Goal: Task Accomplishment & Management: Manage account settings

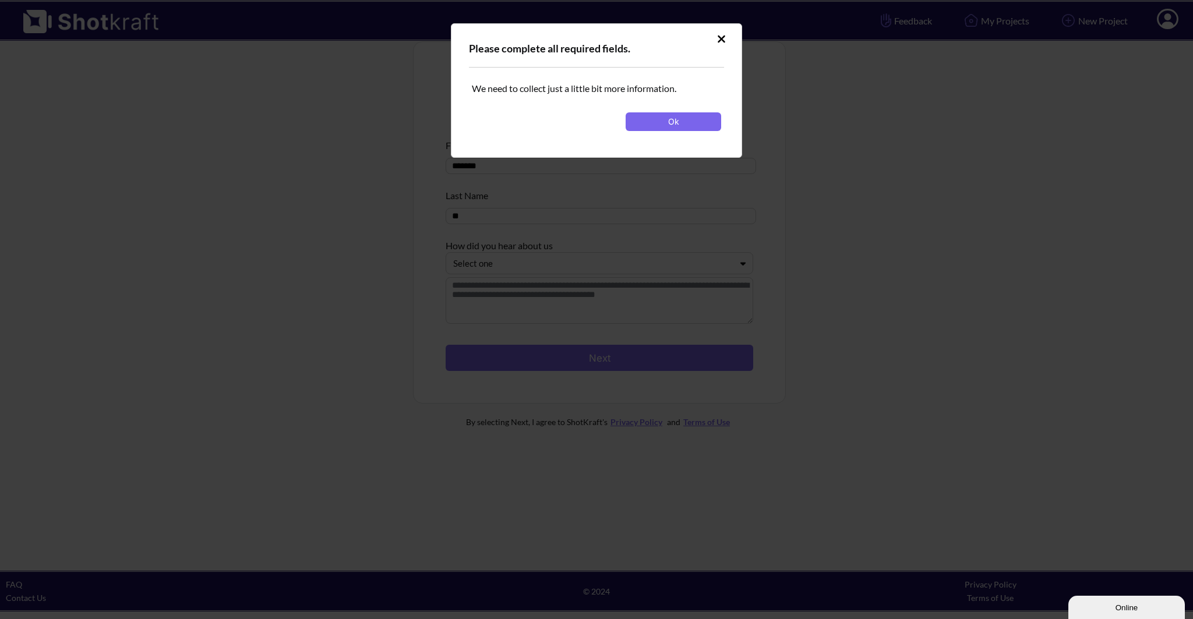
click at [721, 45] on button at bounding box center [721, 39] width 20 height 19
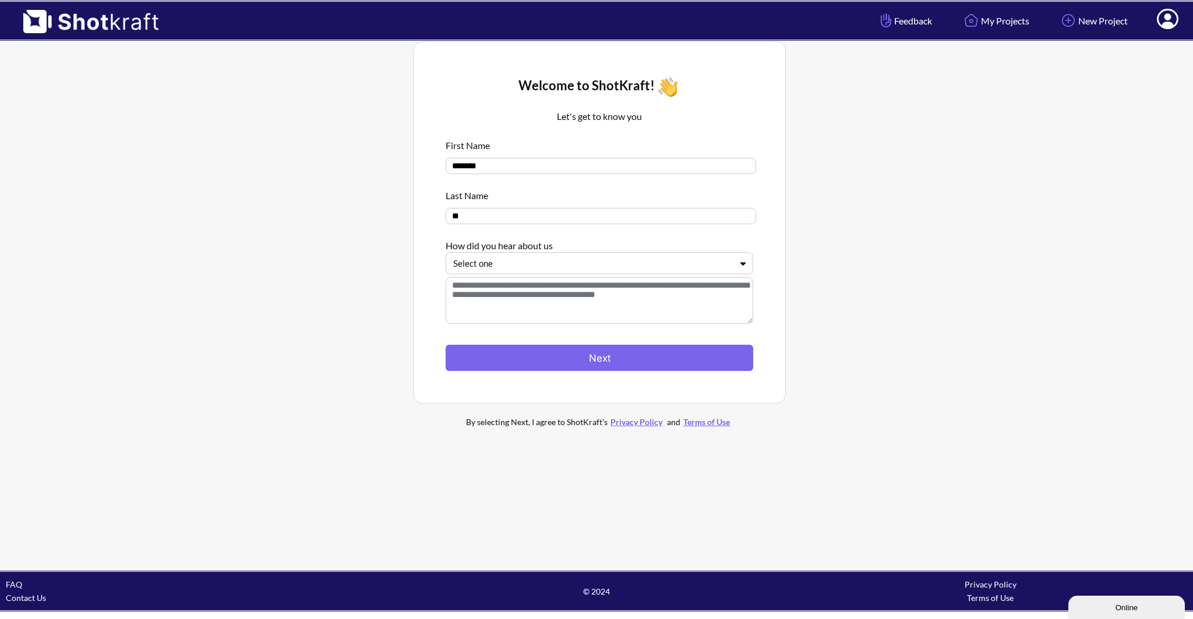
click at [1166, 16] on icon at bounding box center [1168, 20] width 12 height 14
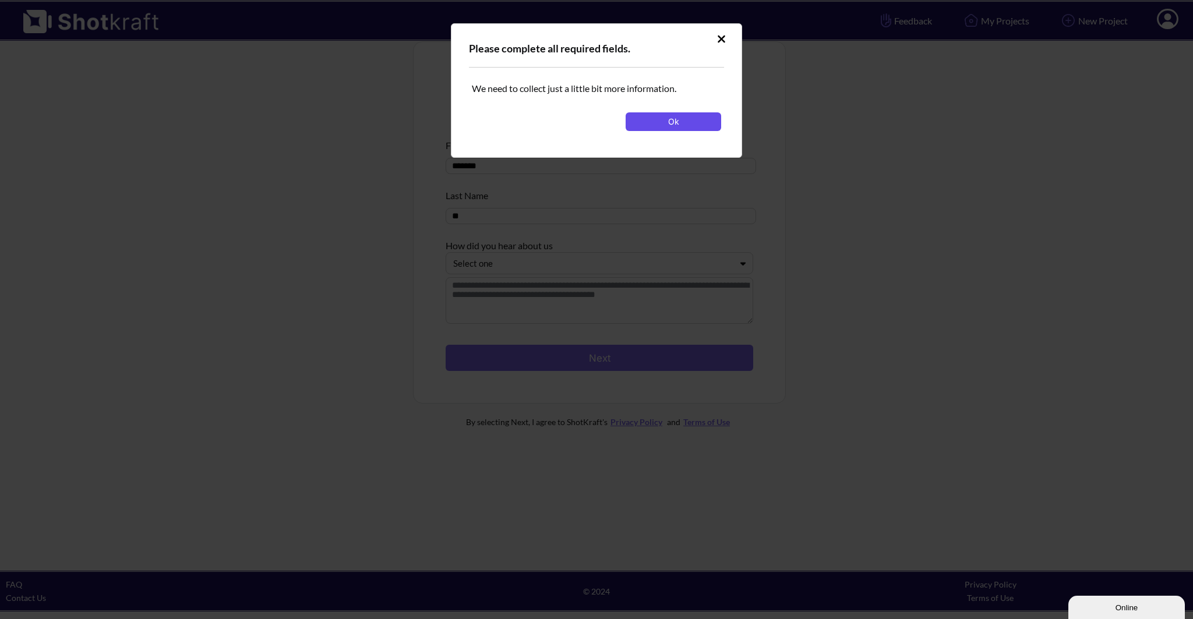
click at [663, 118] on button "Ok" at bounding box center [674, 121] width 96 height 19
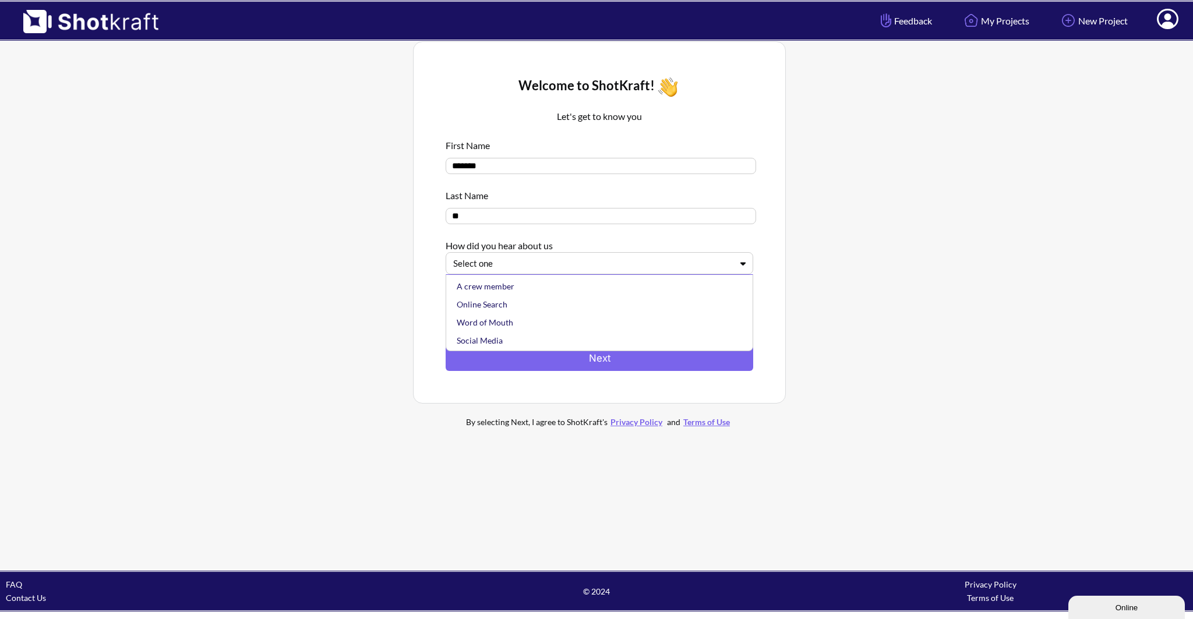
click at [527, 270] on div at bounding box center [592, 263] width 278 height 13
click at [527, 301] on div "Online Search" at bounding box center [602, 304] width 296 height 18
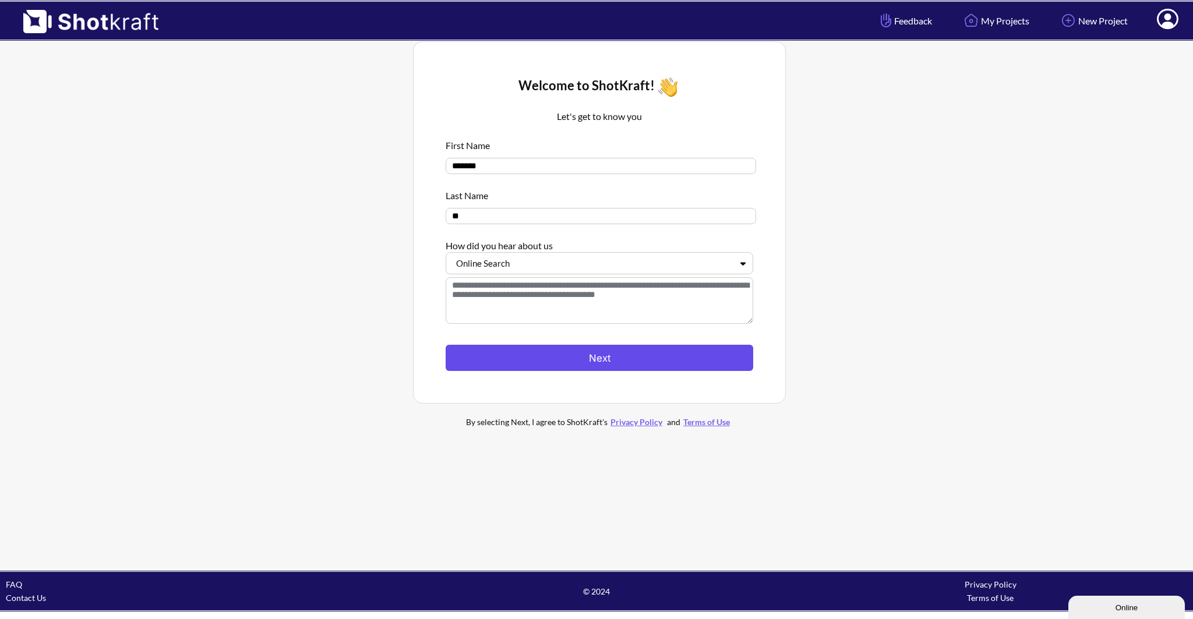
click at [519, 362] on button "Next" at bounding box center [600, 358] width 308 height 26
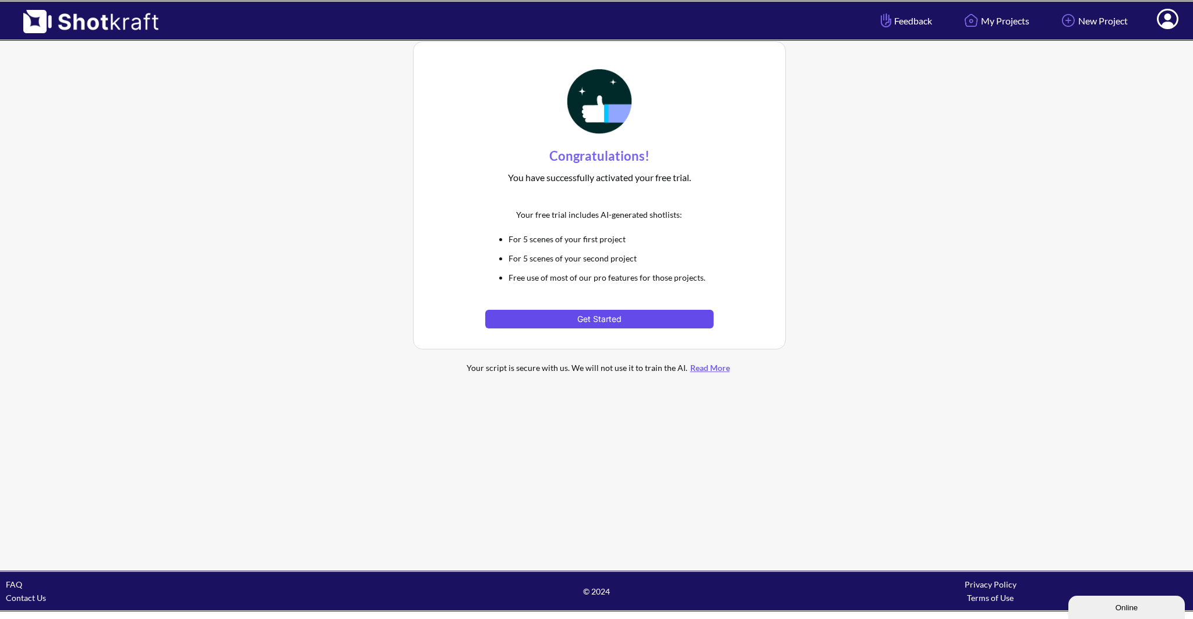
click at [615, 317] on button "Get Started" at bounding box center [599, 319] width 228 height 19
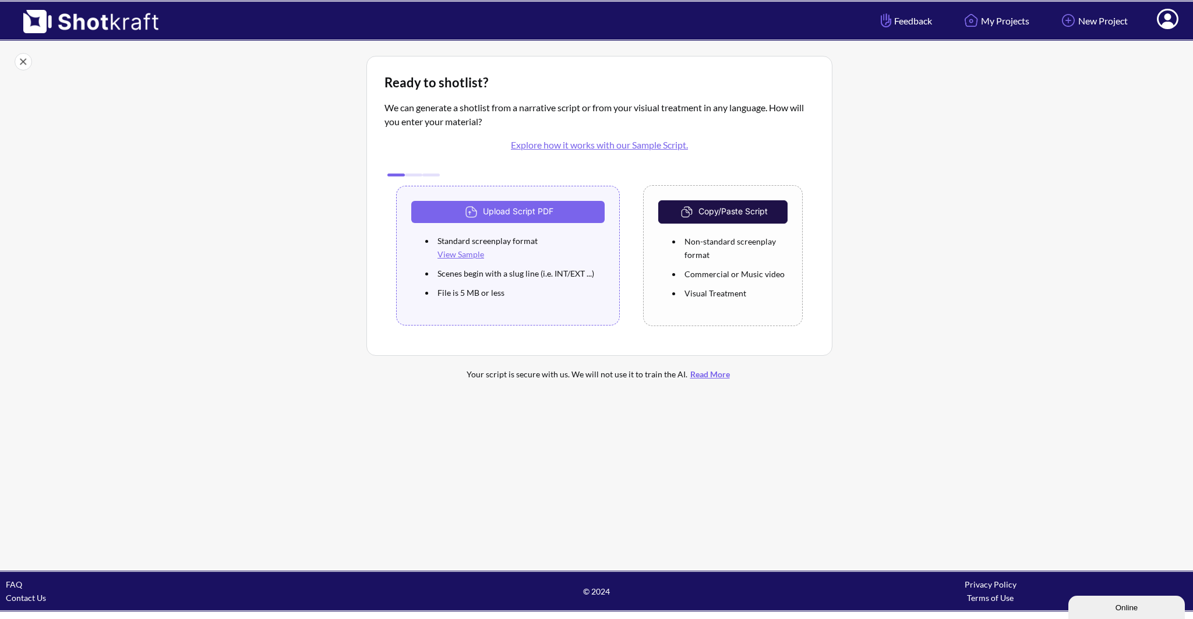
click at [1167, 24] on icon at bounding box center [1168, 20] width 12 height 14
click at [1146, 45] on link "My Profile" at bounding box center [1135, 42] width 97 height 19
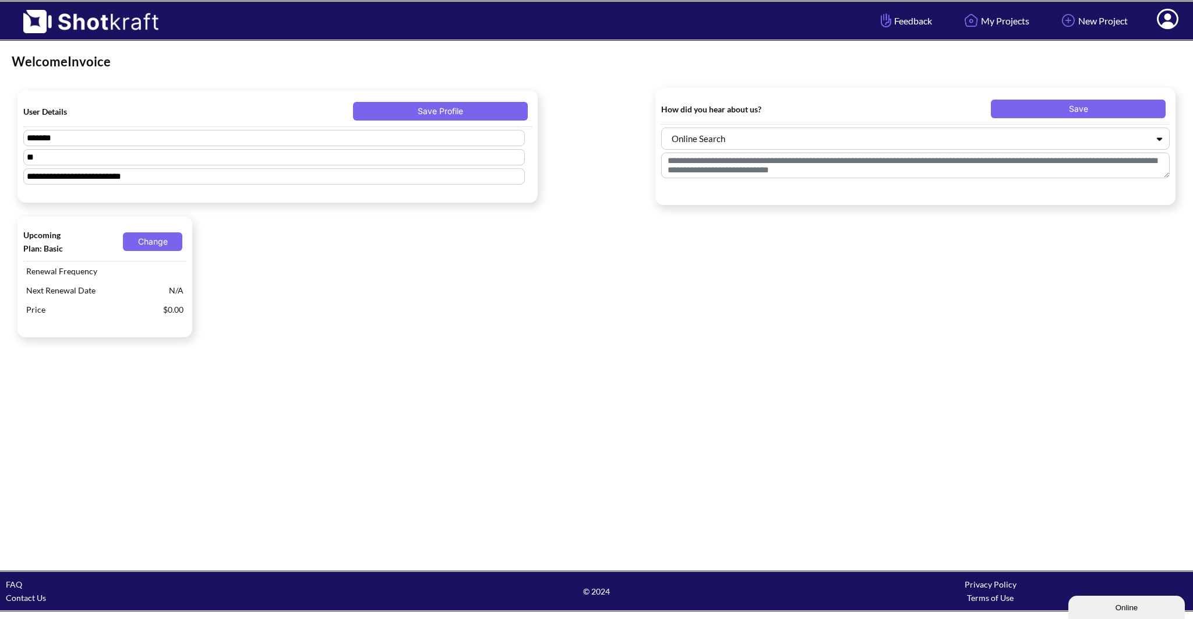
click at [1172, 17] on icon at bounding box center [1168, 19] width 22 height 20
click at [1139, 59] on link "Log Out" at bounding box center [1135, 61] width 97 height 19
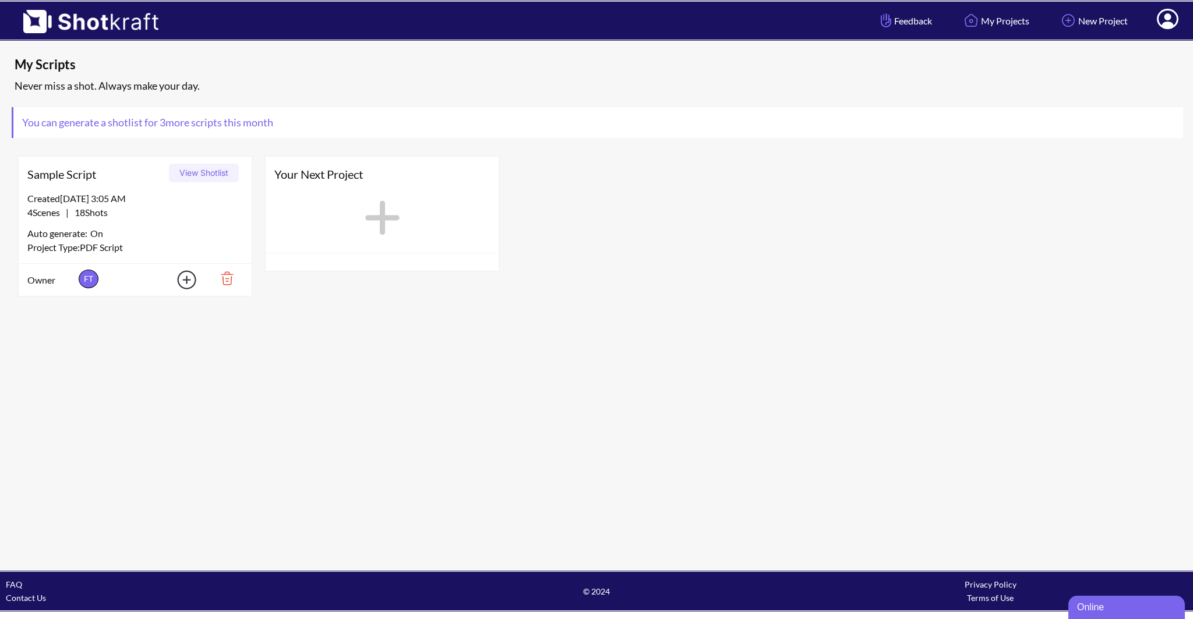
click at [1163, 27] on icon at bounding box center [1168, 20] width 12 height 14
click at [1130, 40] on link "My Profile" at bounding box center [1135, 42] width 97 height 19
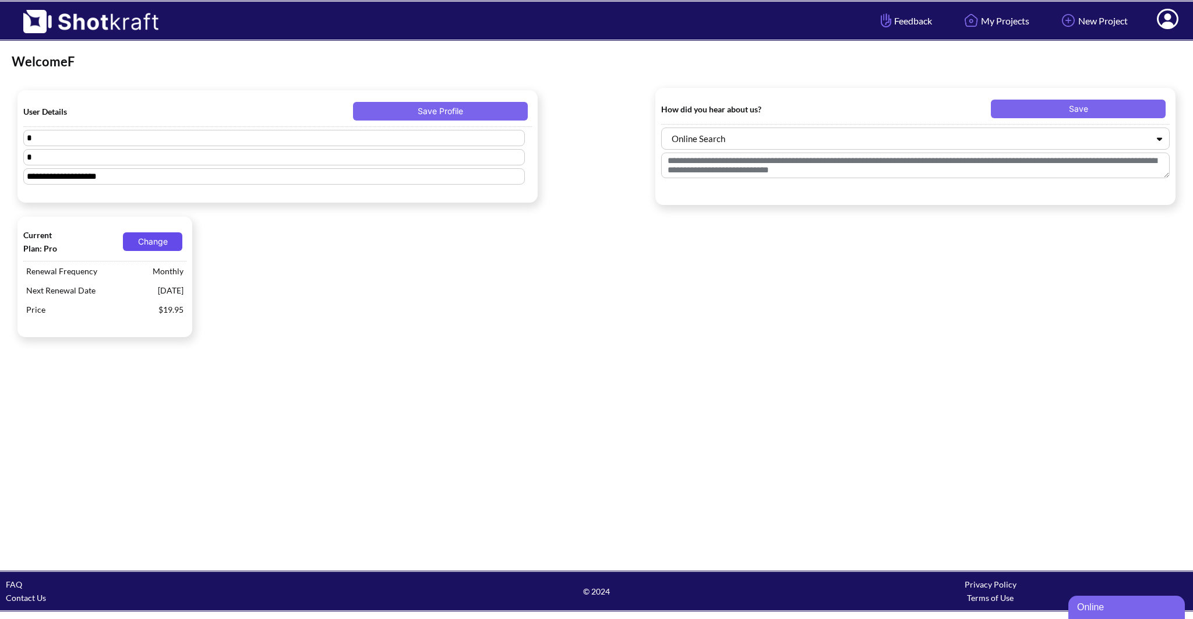
click at [149, 242] on button "Change" at bounding box center [152, 241] width 59 height 19
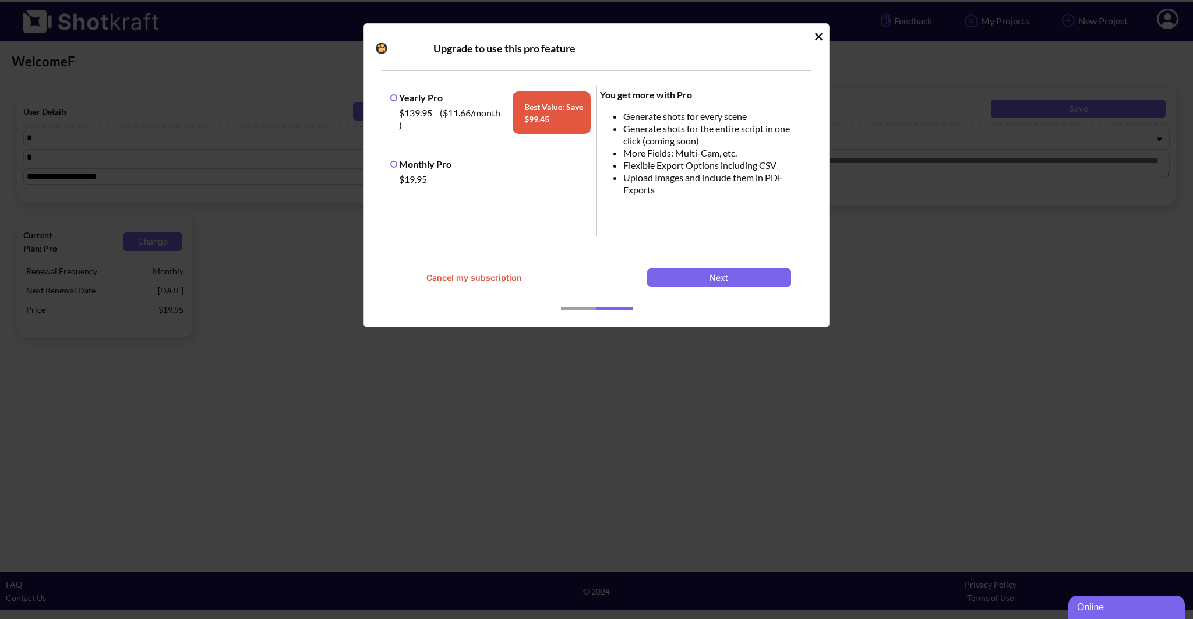
click at [447, 278] on button "Cancel my subscription" at bounding box center [474, 278] width 144 height 19
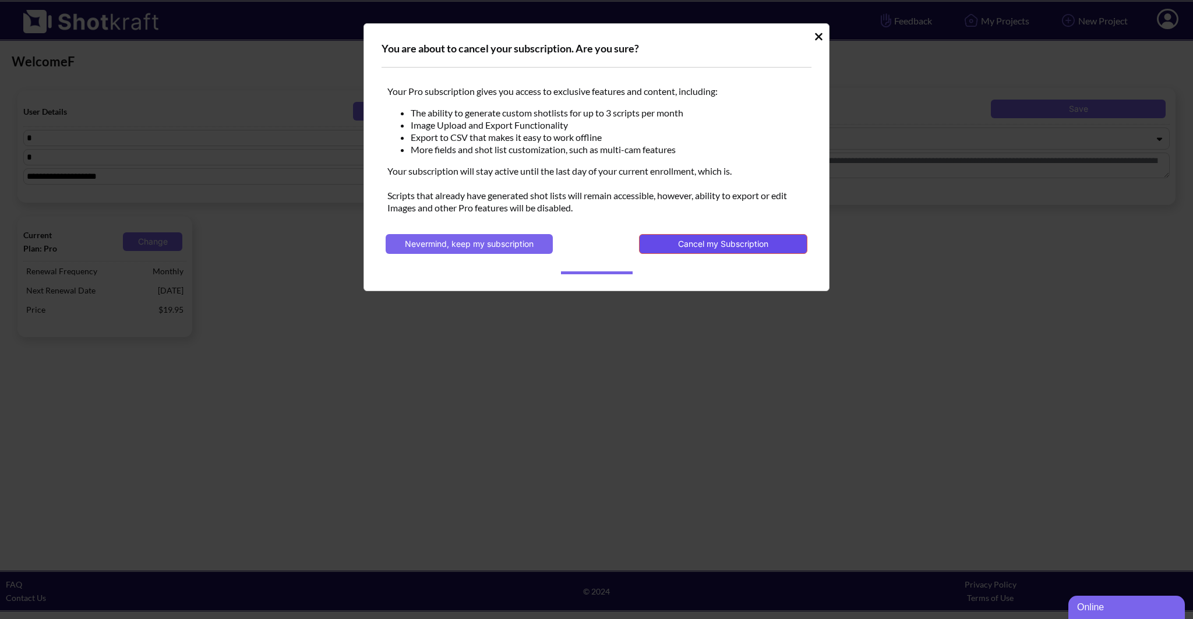
click at [705, 244] on button "Cancel my Subscription" at bounding box center [723, 244] width 168 height 20
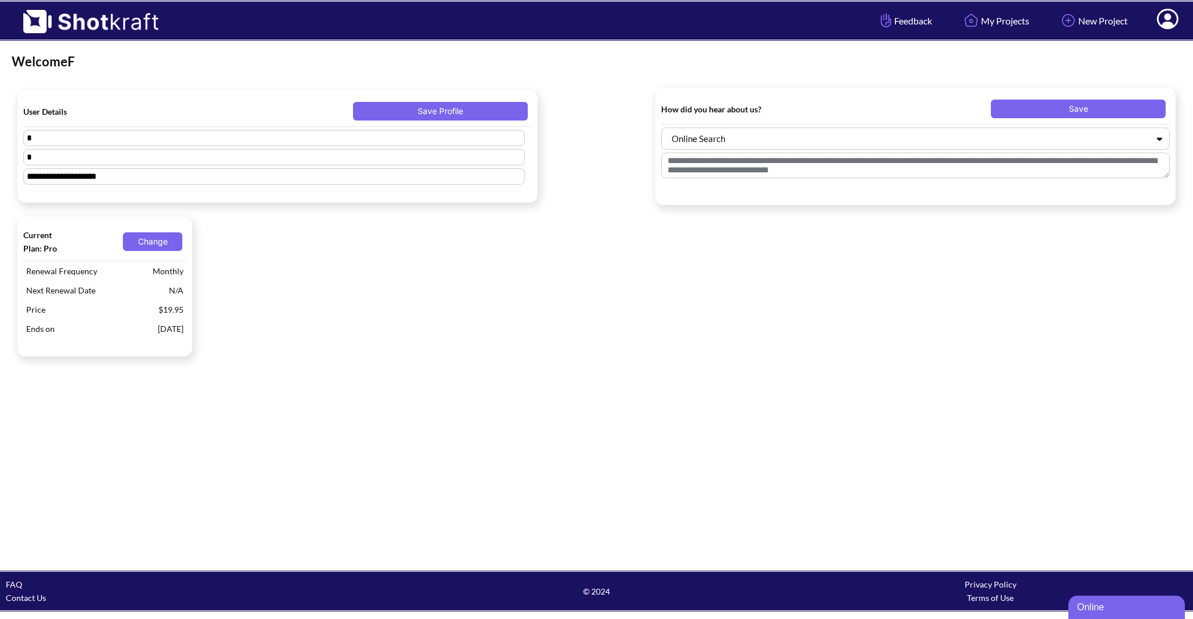
drag, startPoint x: 135, startPoint y: 333, endPoint x: 186, endPoint y: 331, distance: 51.9
click at [186, 331] on div "Current Plan: Pro Change Renewal Frequency Monthly Next Renewal Date N/A Price …" at bounding box center [104, 287] width 175 height 140
drag, startPoint x: 178, startPoint y: 319, endPoint x: 191, endPoint y: 316, distance: 13.6
click at [178, 319] on span "$19.95" at bounding box center [171, 309] width 31 height 19
click at [175, 330] on span "[DATE]" at bounding box center [170, 328] width 31 height 19
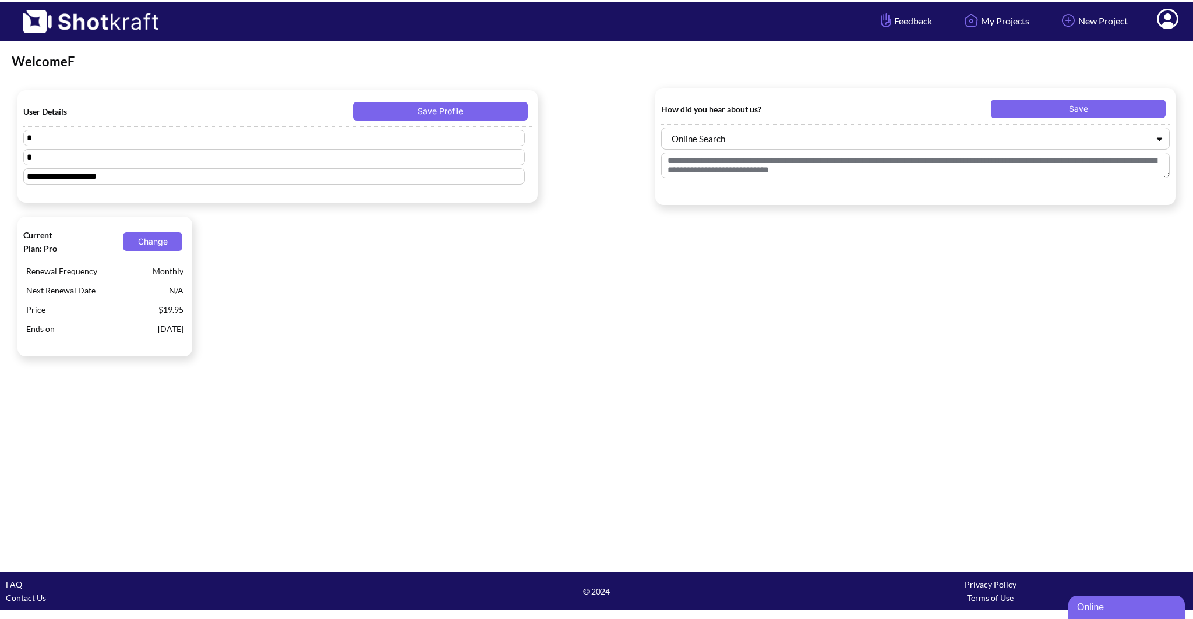
click at [175, 330] on span "[DATE]" at bounding box center [170, 328] width 31 height 19
click at [168, 310] on div at bounding box center [168, 310] width 0 height 0
click at [157, 346] on div at bounding box center [104, 344] width 163 height 12
